Goal: Information Seeking & Learning: Understand process/instructions

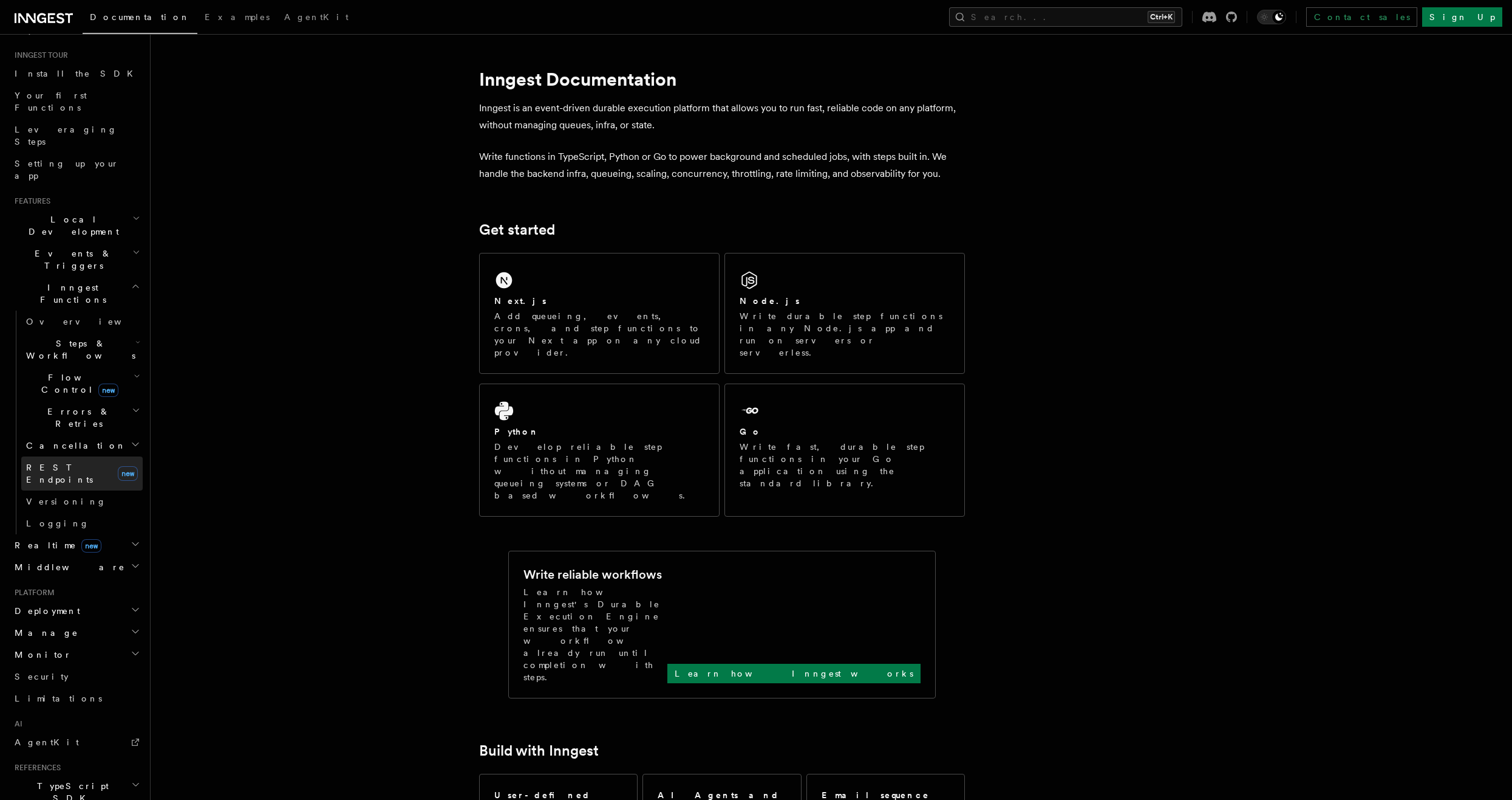
scroll to position [121, 0]
click at [72, 431] on span "Cancellation" at bounding box center [73, 437] width 105 height 12
click at [66, 509] on span "Cancel on events" at bounding box center [77, 520] width 79 height 22
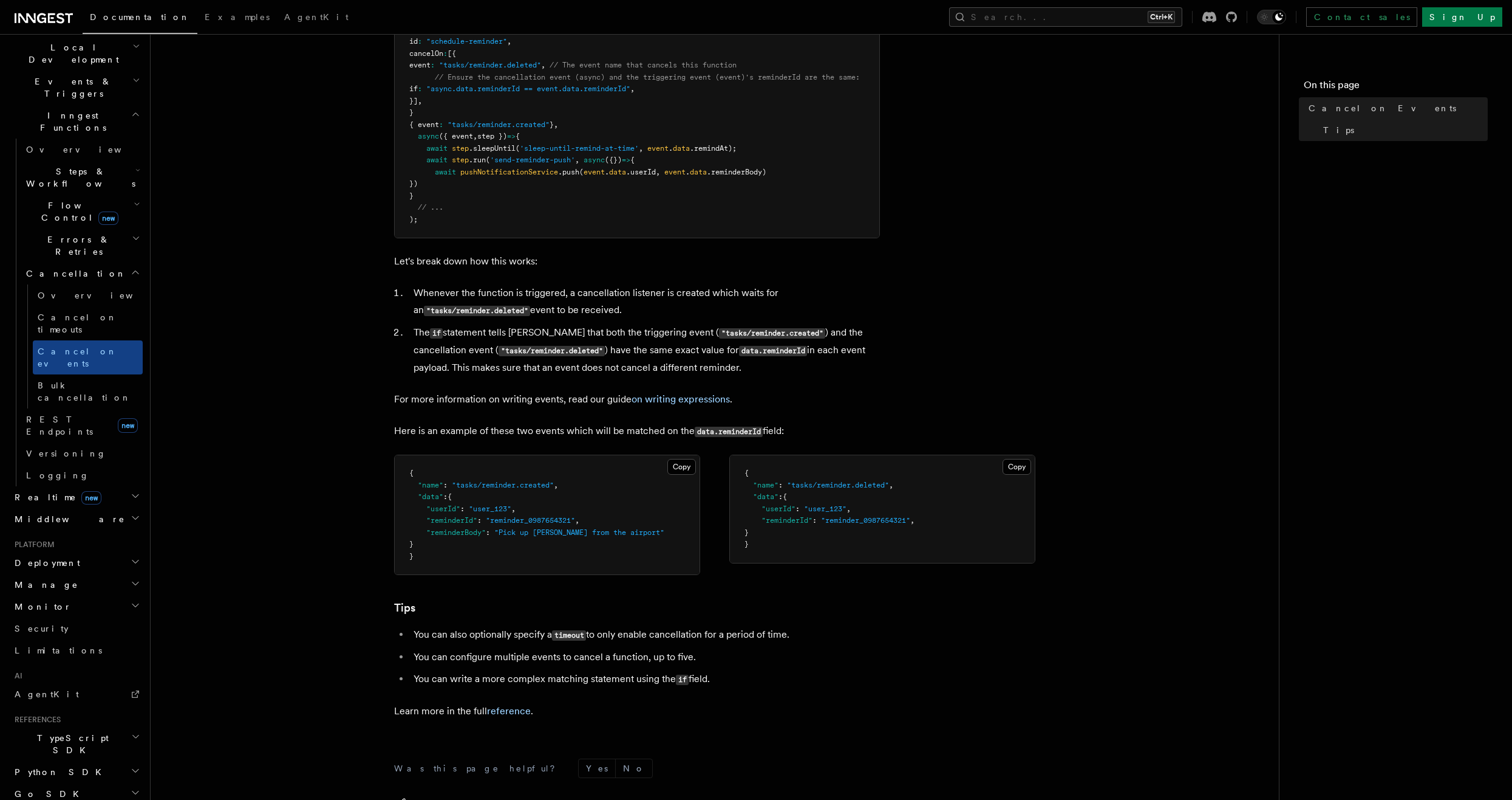
scroll to position [426, 0]
click at [69, 374] on link "Bulk cancellation" at bounding box center [88, 391] width 110 height 34
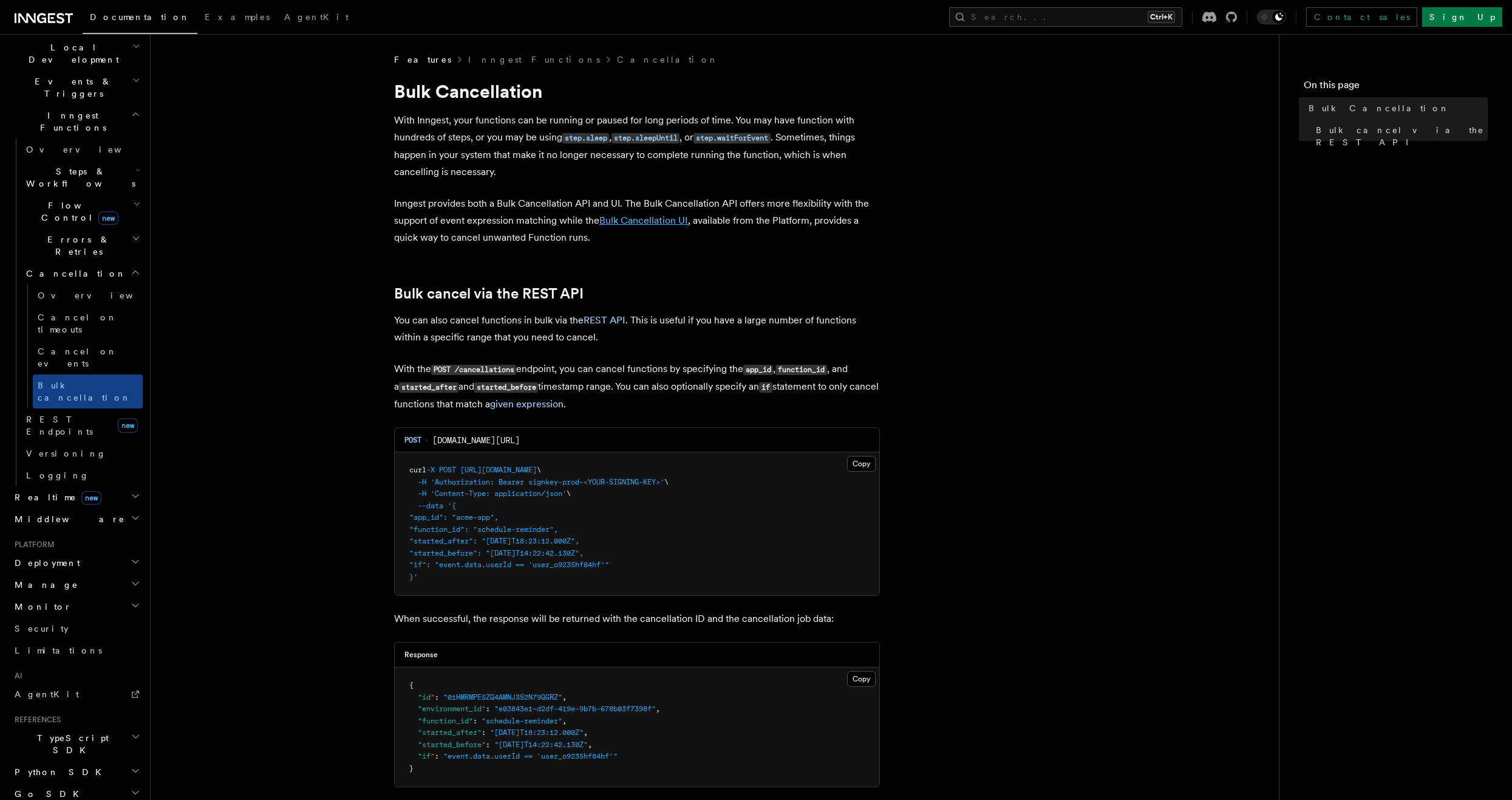
click at [640, 223] on link "Bulk Cancellation UI" at bounding box center [643, 220] width 88 height 12
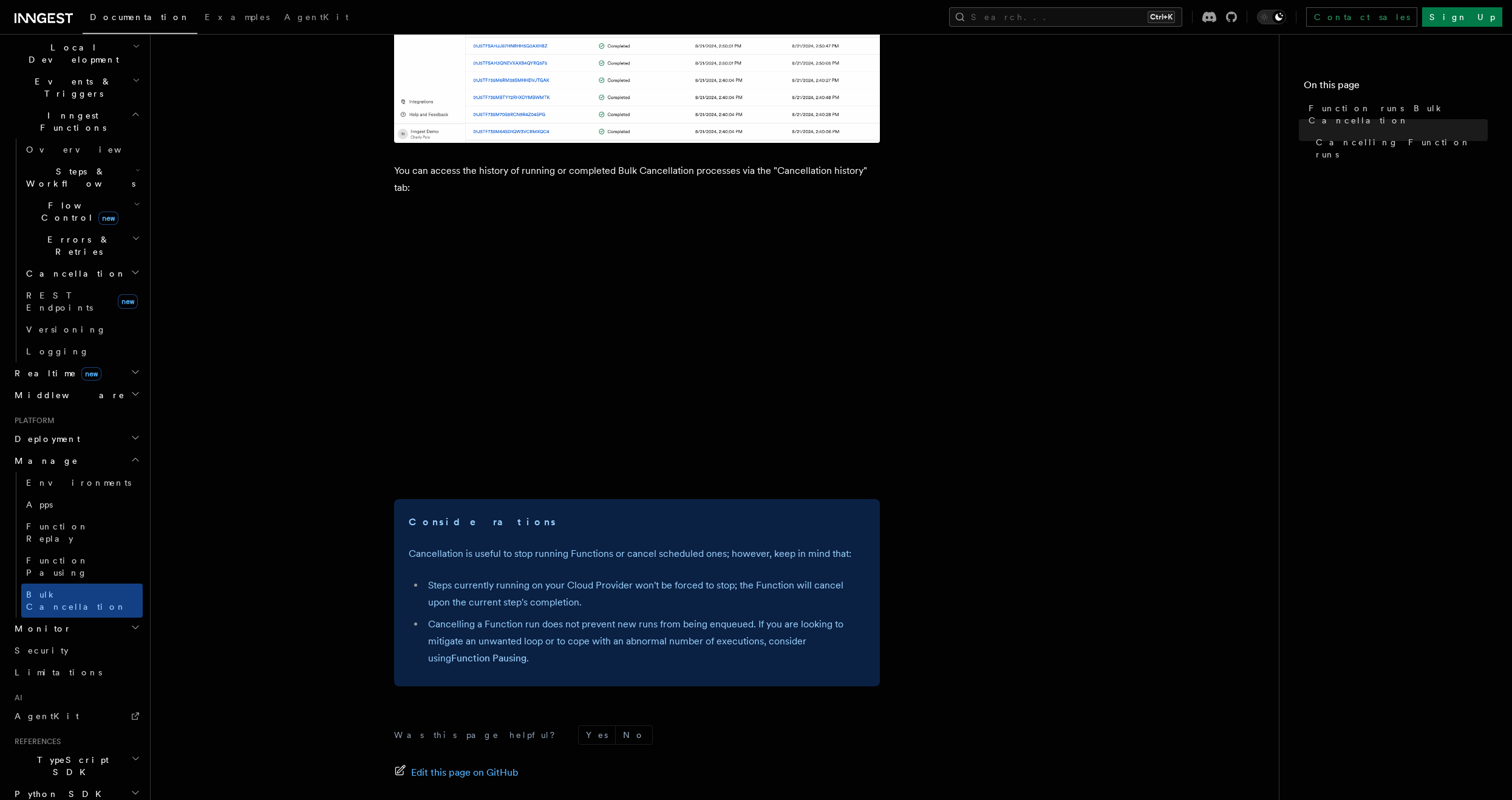
scroll to position [1154, 0]
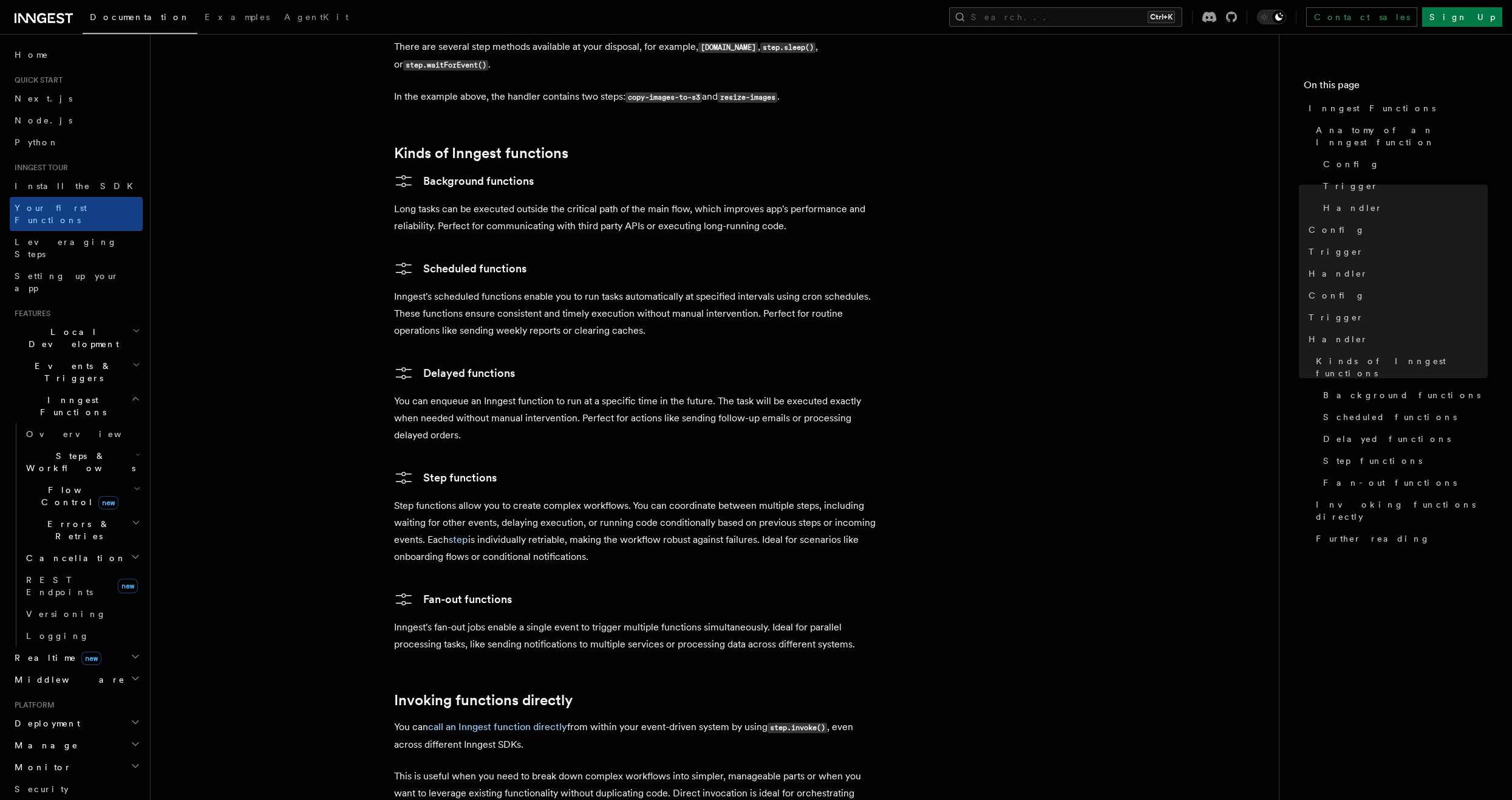
scroll to position [2179, 0]
